Goal: Information Seeking & Learning: Learn about a topic

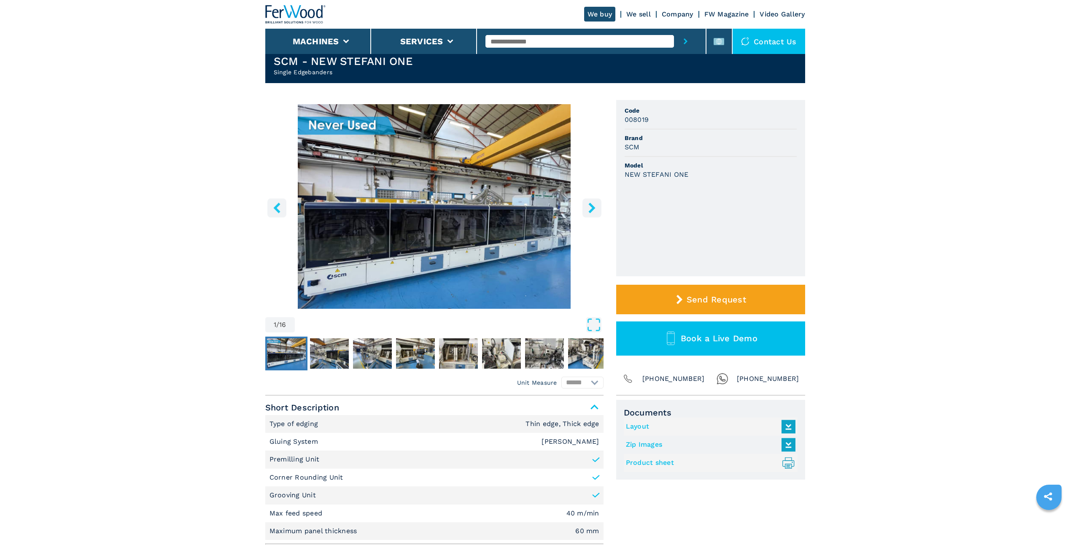
scroll to position [42, 0]
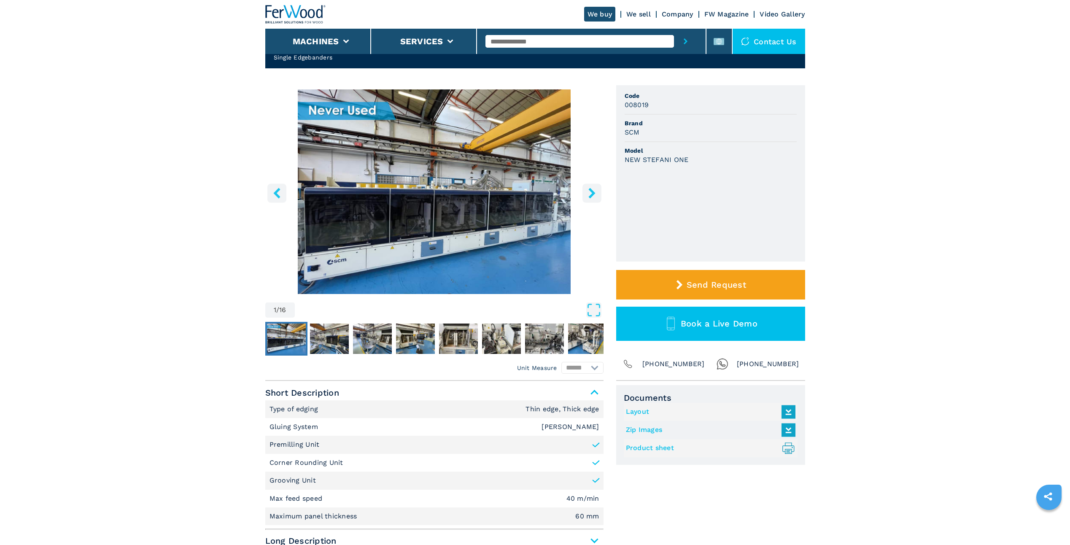
click at [591, 196] on icon "right-button" at bounding box center [591, 193] width 7 height 11
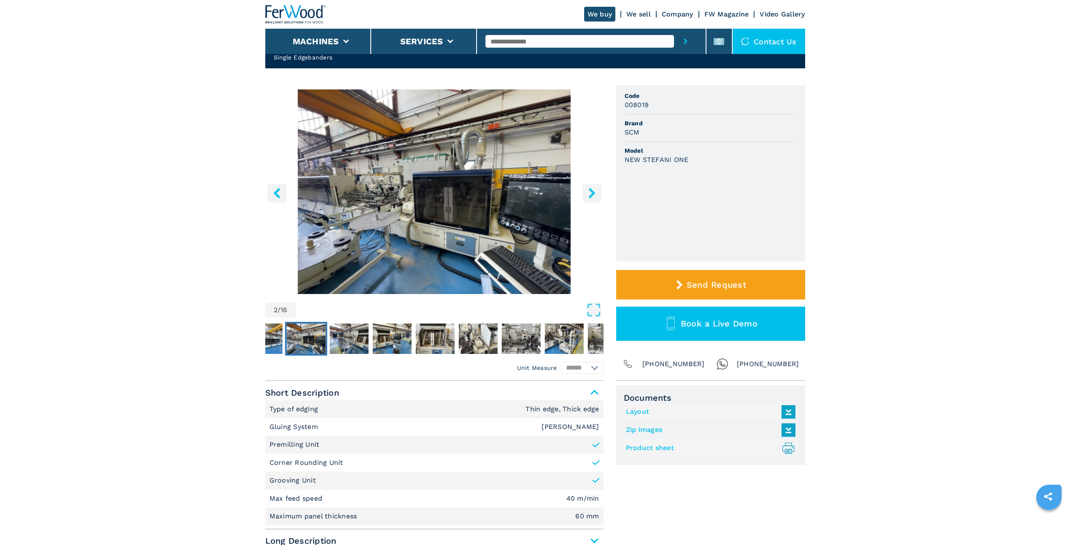
click at [592, 194] on icon "right-button" at bounding box center [591, 193] width 7 height 11
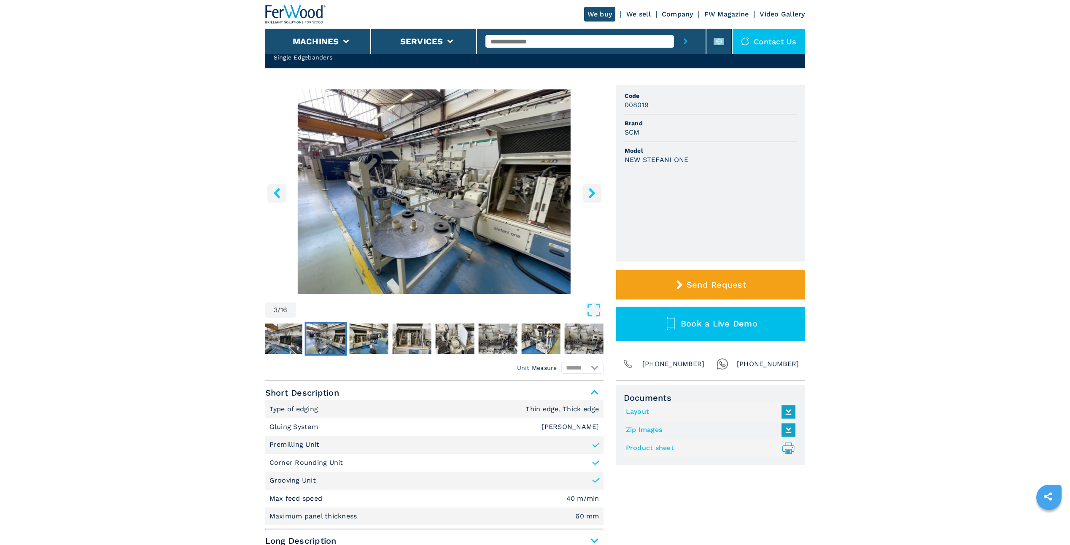
click at [593, 190] on icon "right-button" at bounding box center [591, 193] width 11 height 11
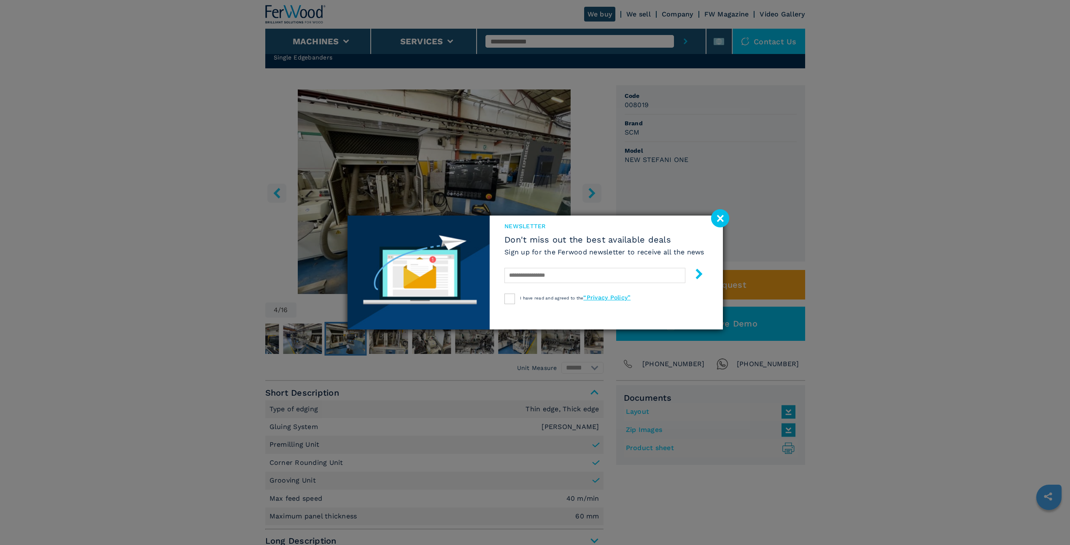
click at [721, 219] on image at bounding box center [720, 218] width 18 height 18
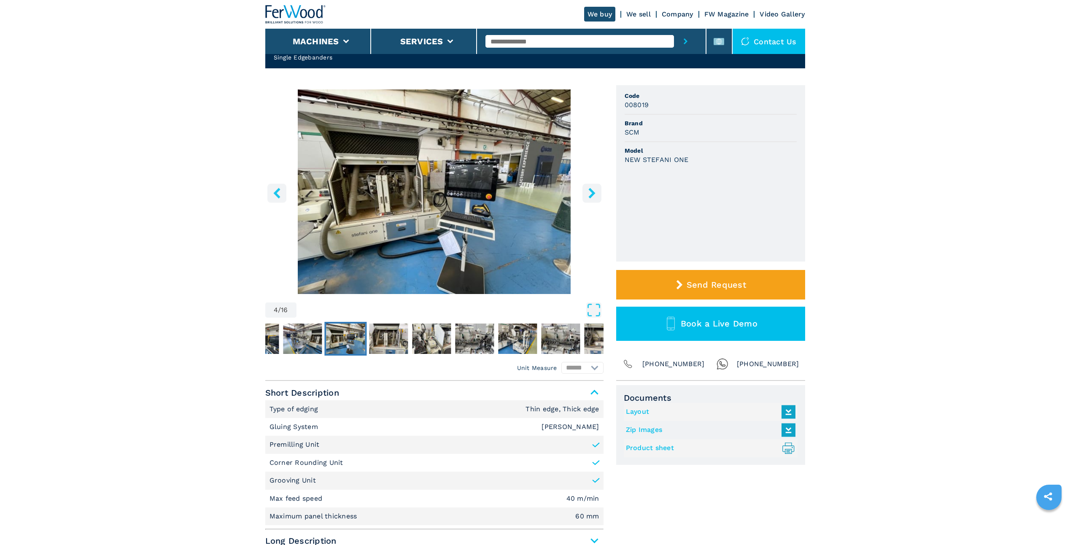
click at [589, 194] on icon "right-button" at bounding box center [591, 193] width 11 height 11
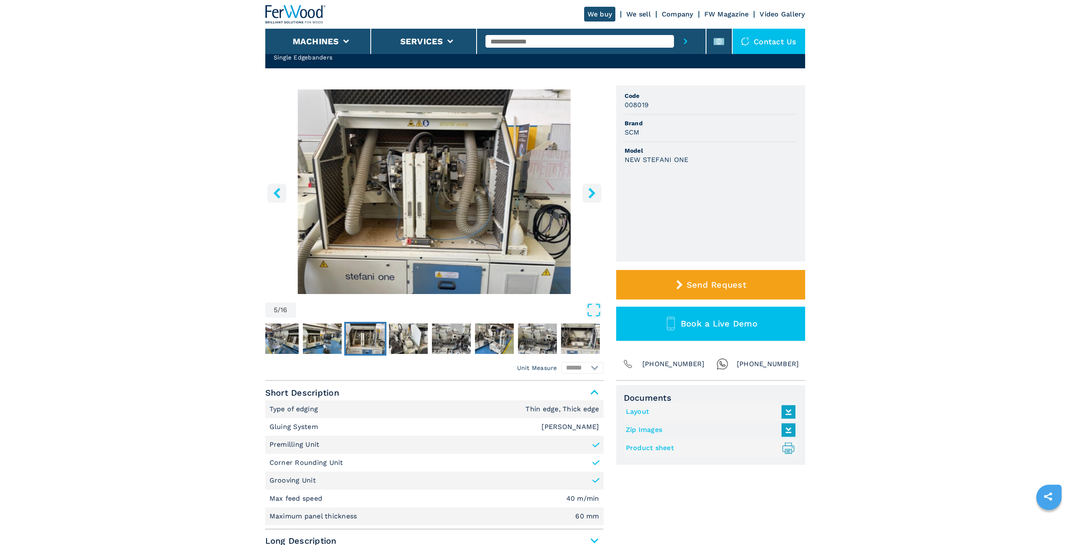
click at [592, 192] on icon "right-button" at bounding box center [591, 193] width 7 height 11
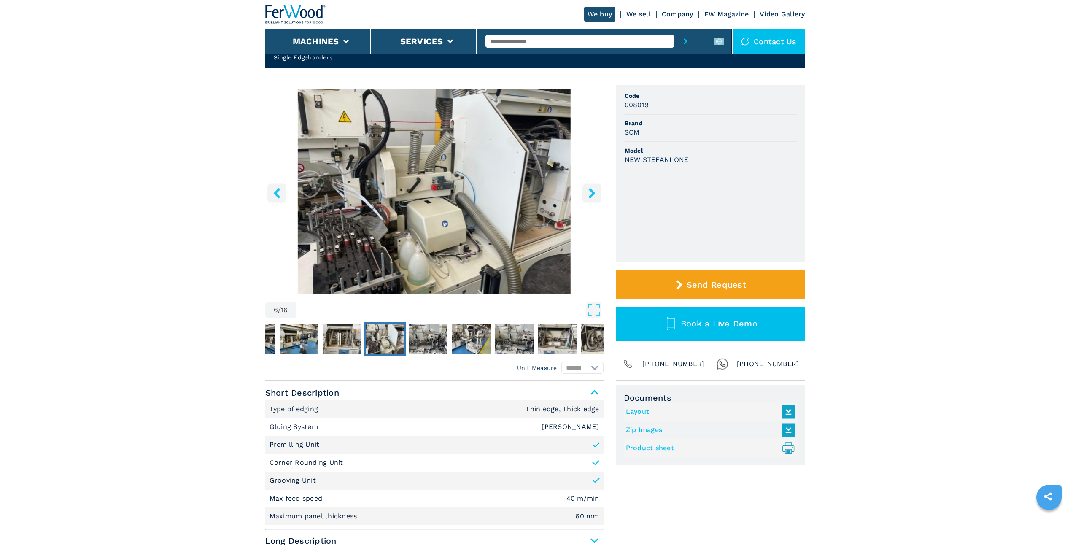
click at [592, 192] on icon "right-button" at bounding box center [591, 193] width 7 height 11
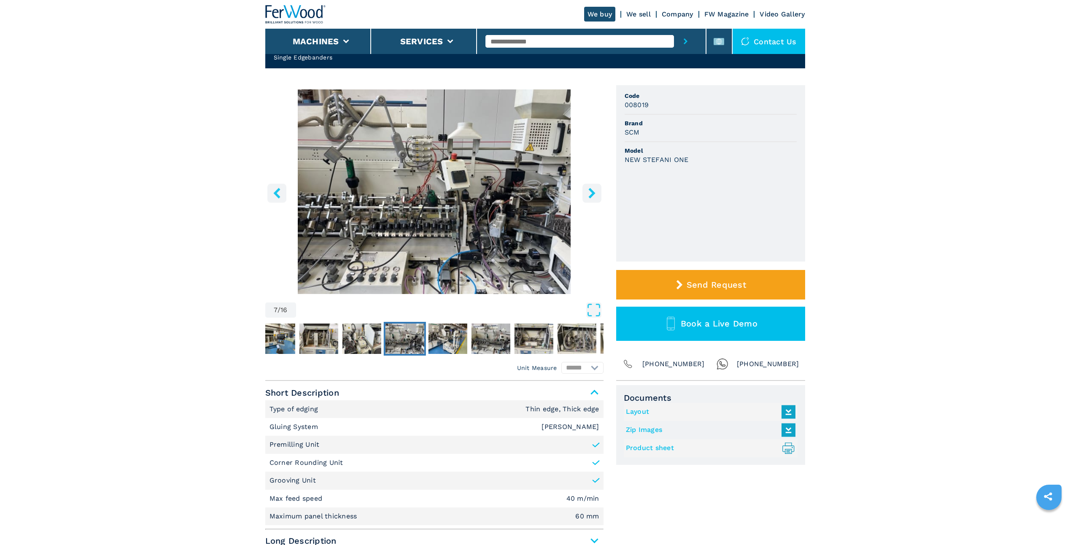
click at [592, 192] on icon "right-button" at bounding box center [591, 193] width 7 height 11
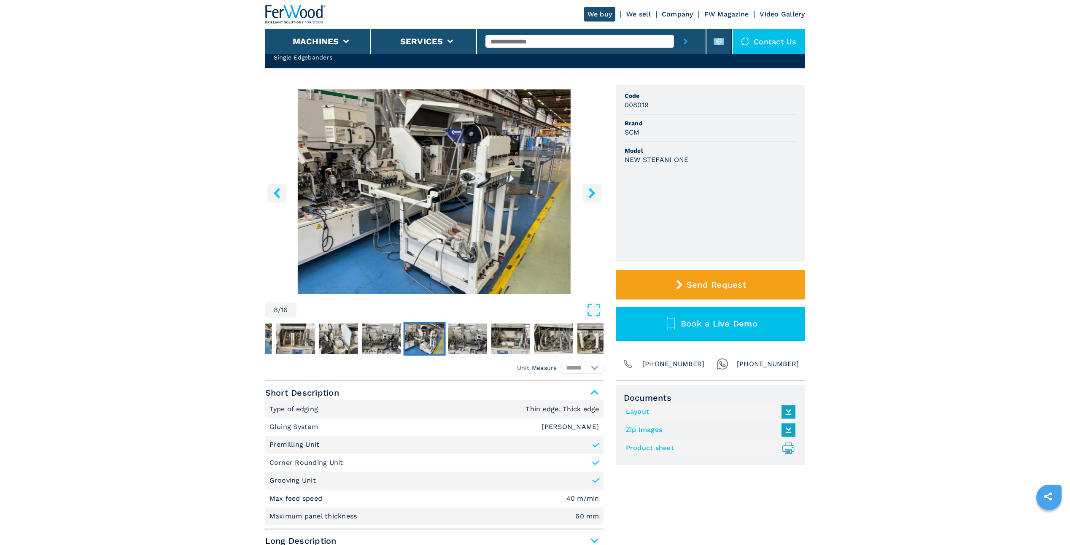
click at [592, 192] on icon "right-button" at bounding box center [591, 193] width 7 height 11
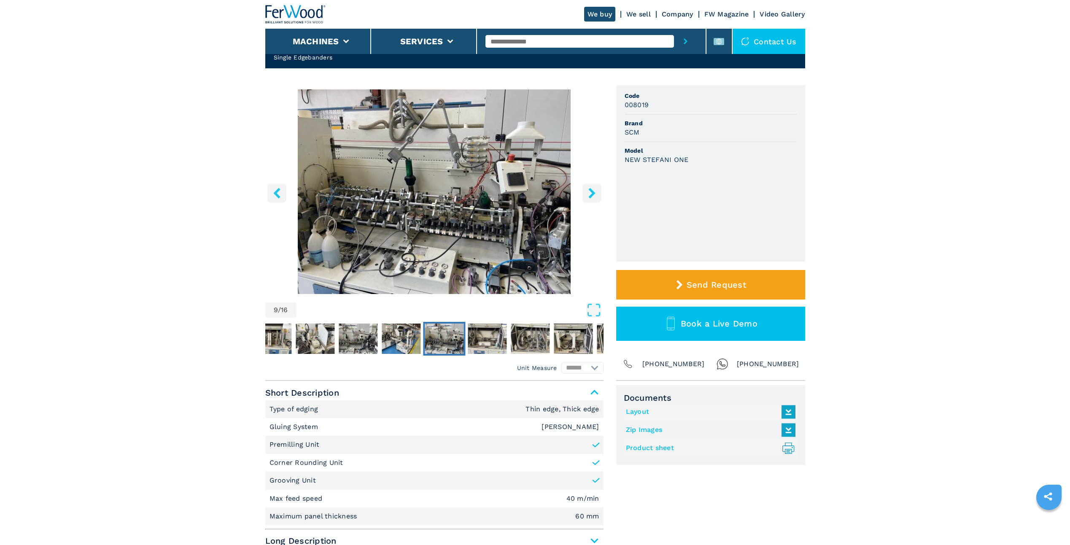
click at [592, 192] on icon "right-button" at bounding box center [591, 193] width 7 height 11
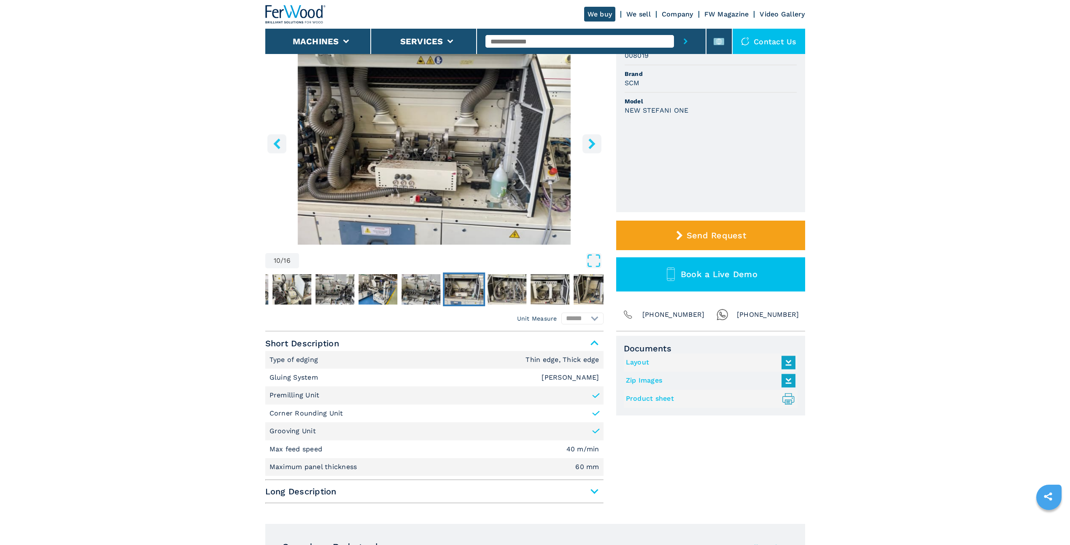
scroll to position [84, 0]
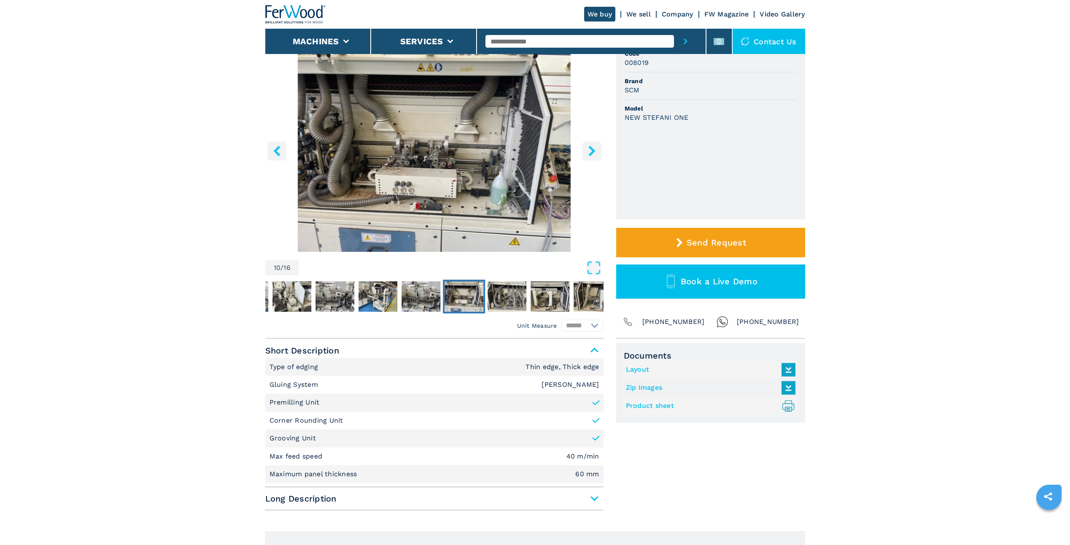
click at [590, 151] on icon "right-button" at bounding box center [591, 150] width 11 height 11
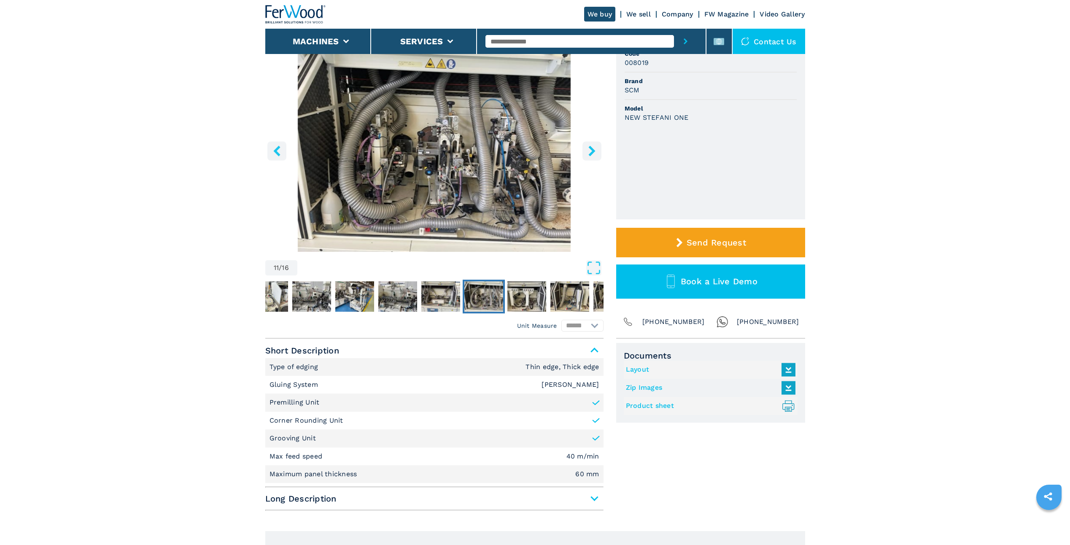
click at [590, 151] on icon "right-button" at bounding box center [591, 150] width 11 height 11
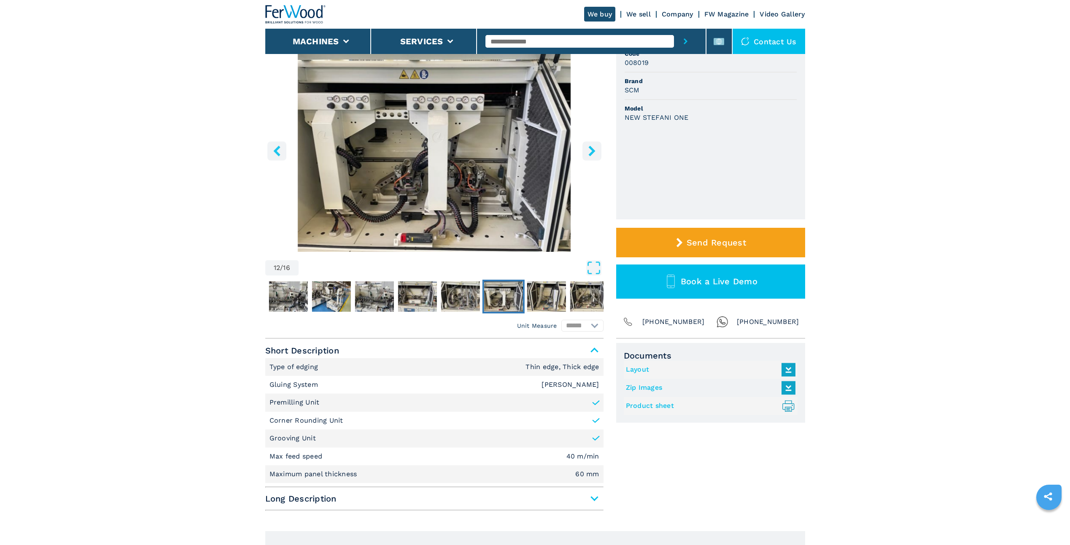
click at [590, 151] on icon "right-button" at bounding box center [591, 150] width 11 height 11
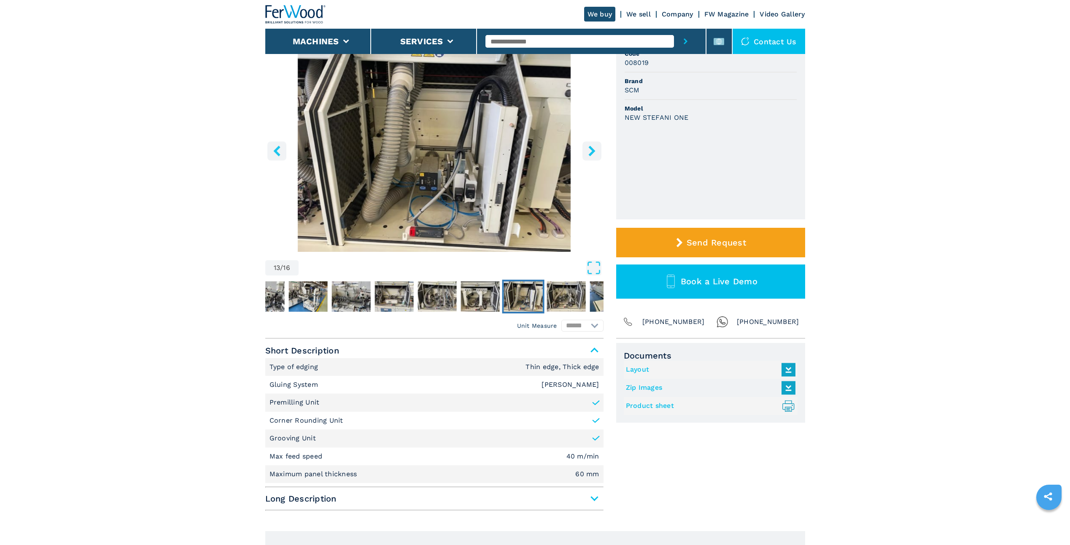
click at [590, 151] on icon "right-button" at bounding box center [591, 150] width 11 height 11
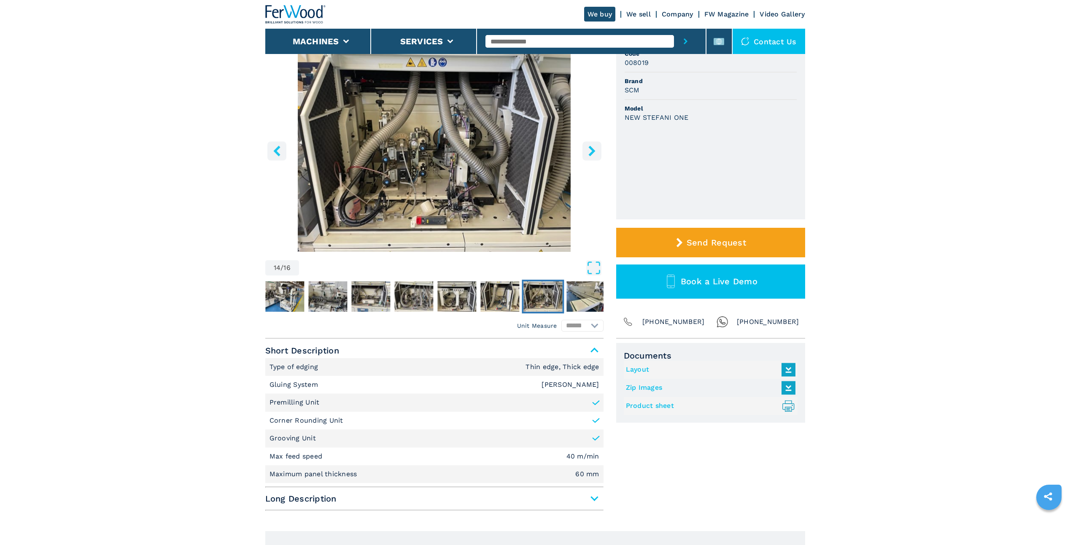
click at [590, 150] on icon "right-button" at bounding box center [591, 150] width 11 height 11
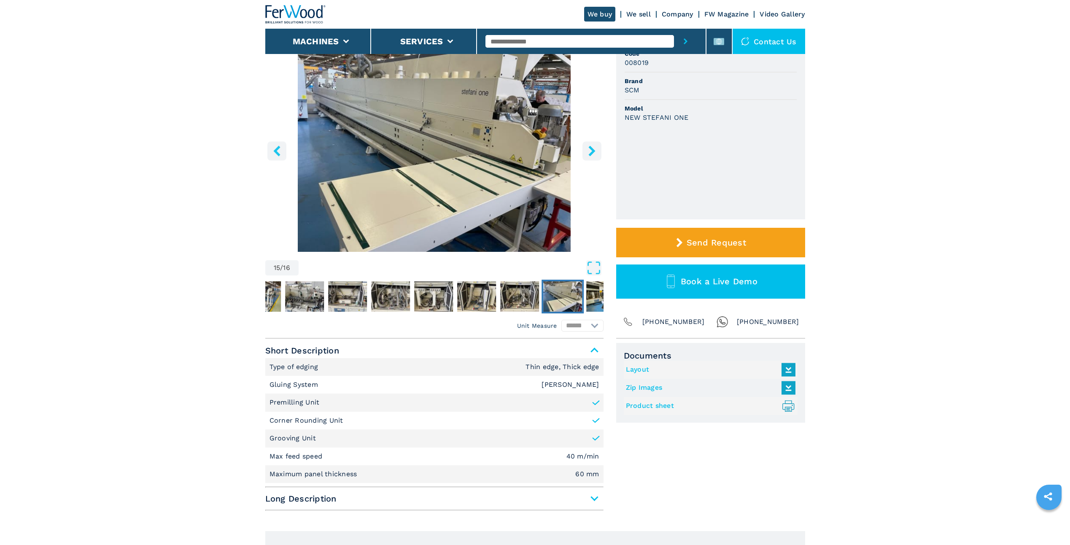
click at [592, 148] on icon "right-button" at bounding box center [591, 150] width 7 height 11
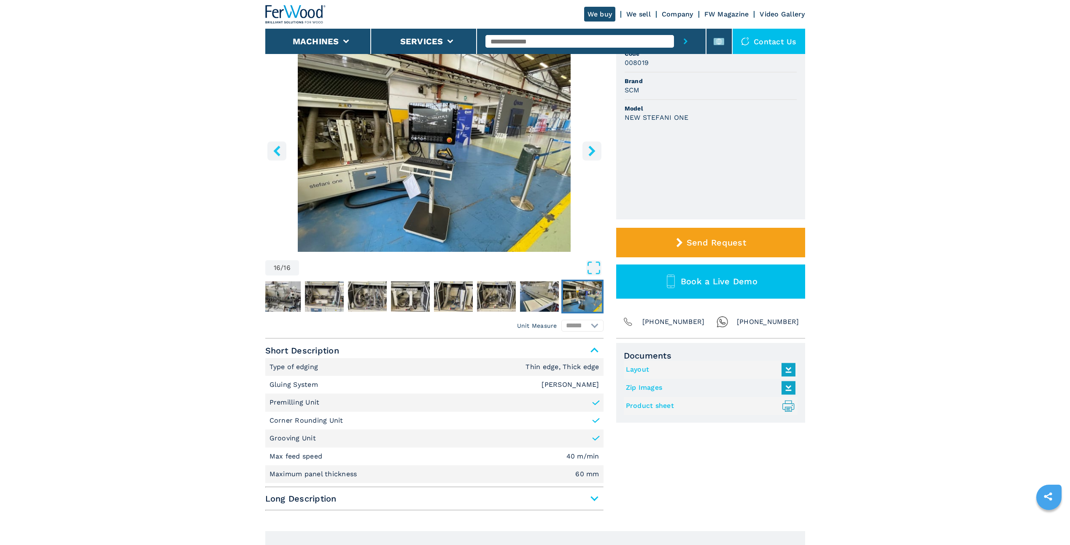
click at [592, 148] on icon "right-button" at bounding box center [591, 150] width 7 height 11
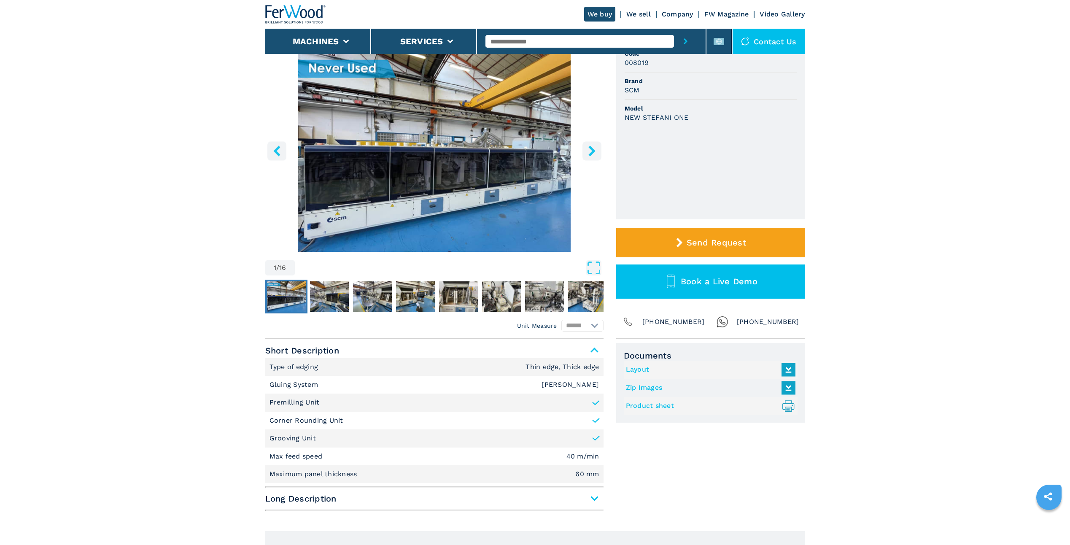
click at [592, 148] on icon "right-button" at bounding box center [591, 150] width 7 height 11
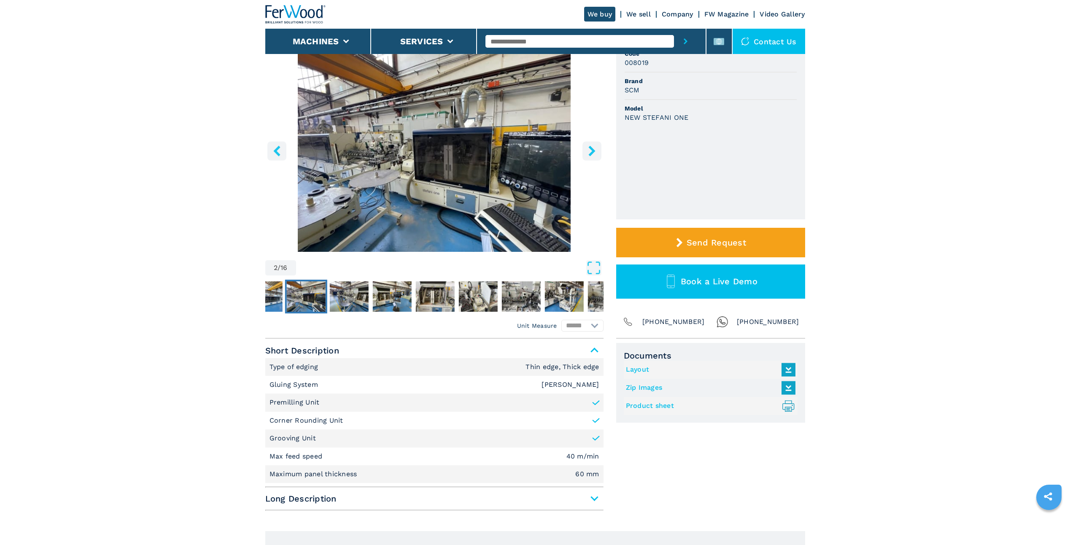
click at [592, 148] on icon "right-button" at bounding box center [591, 150] width 7 height 11
